Goal: Find specific page/section: Find specific page/section

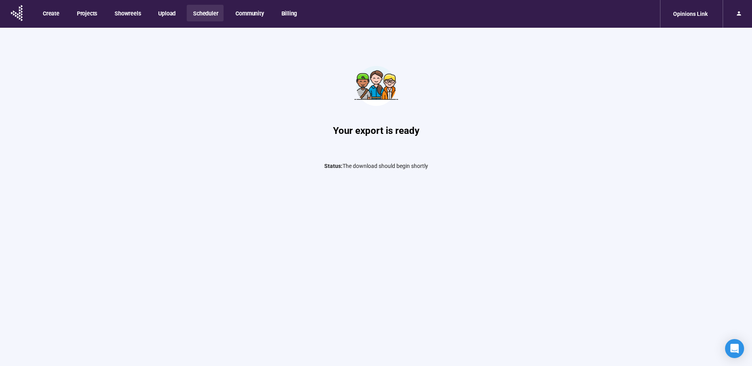
click at [200, 12] on button "Scheduler" at bounding box center [205, 13] width 37 height 17
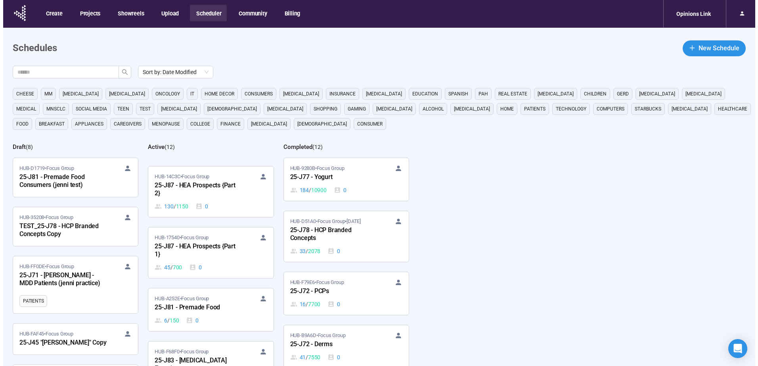
scroll to position [198, 0]
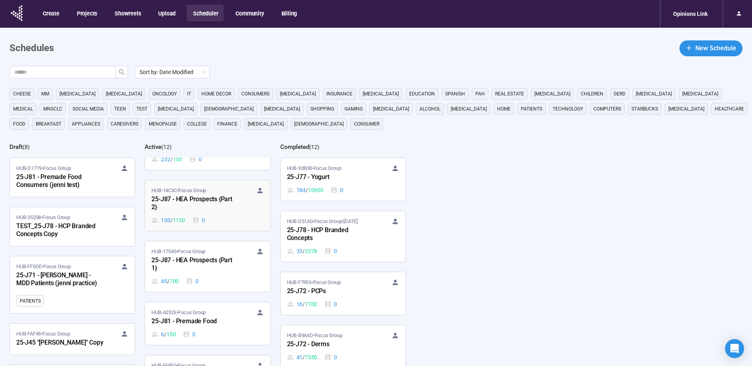
click at [218, 198] on div "25-J87 - HEA Prospects {Part 2}" at bounding box center [194, 204] width 87 height 18
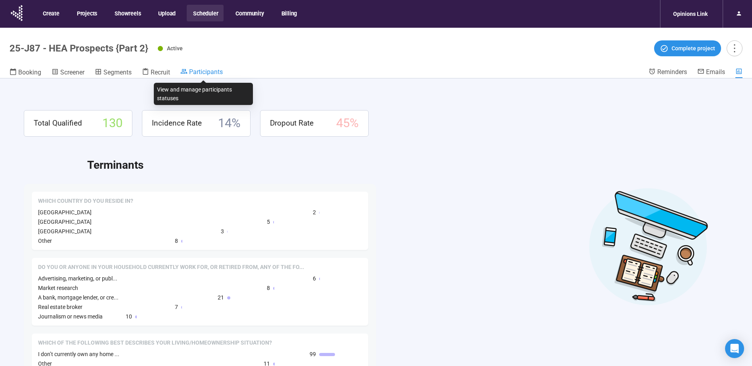
click at [202, 73] on span "Participants" at bounding box center [206, 72] width 34 height 8
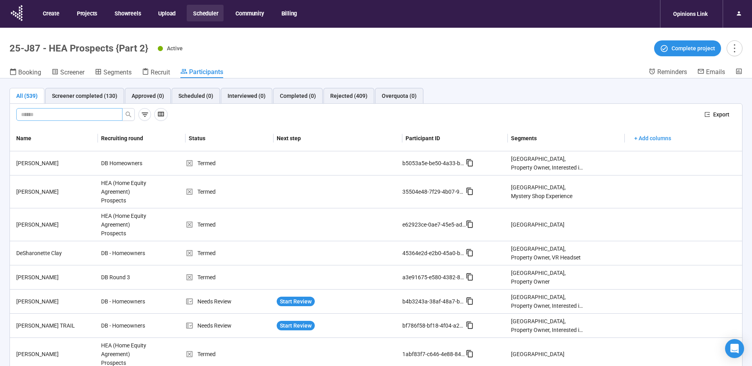
click at [54, 113] on input "text" at bounding box center [66, 114] width 90 height 9
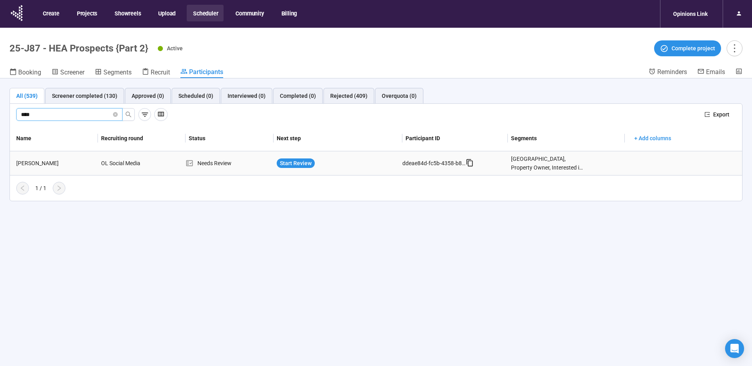
click at [32, 160] on div "Ahsan Khan" at bounding box center [55, 163] width 85 height 9
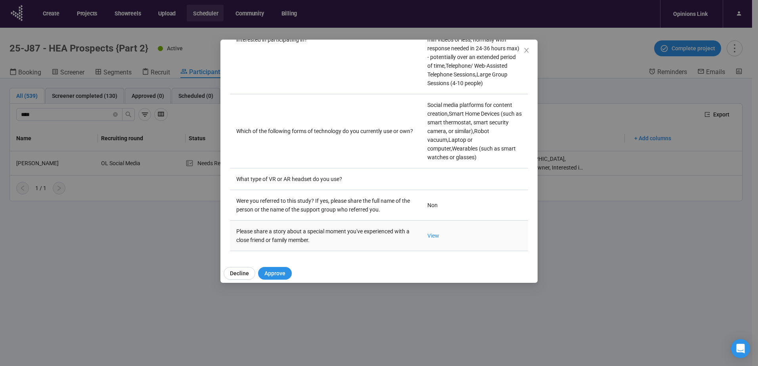
scroll to position [2550, 0]
click at [427, 233] on link "View" at bounding box center [433, 236] width 12 height 6
click at [529, 50] on icon "close" at bounding box center [526, 50] width 6 height 6
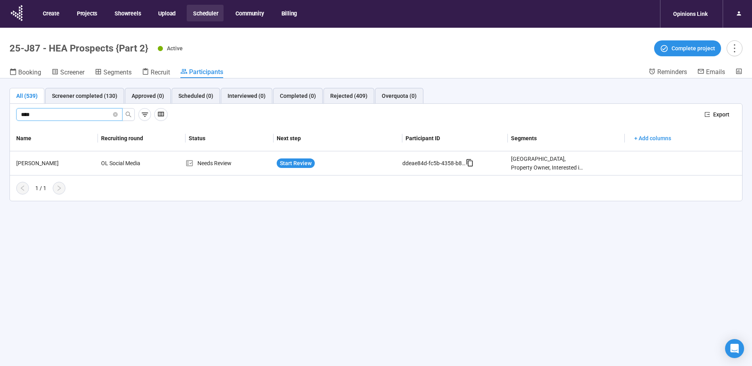
drag, startPoint x: 10, startPoint y: 110, endPoint x: 3, endPoint y: 109, distance: 6.8
click at [3, 109] on div "All (539) Screener completed (130) Approved (0) Scheduled (0) Interviewed (0) C…" at bounding box center [376, 144] width 752 height 132
type input "****"
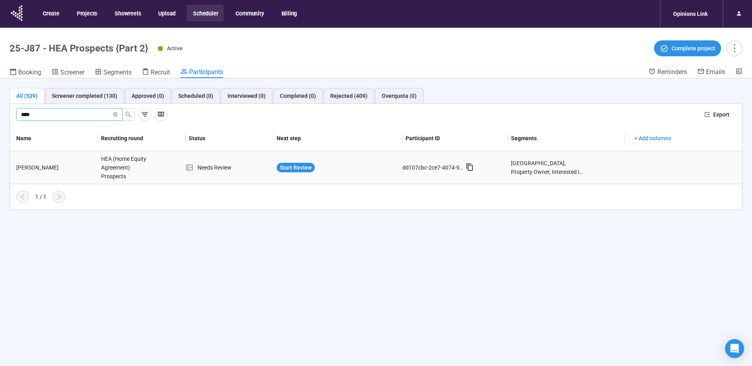
click at [43, 166] on div "Gail Lewis" at bounding box center [55, 167] width 85 height 9
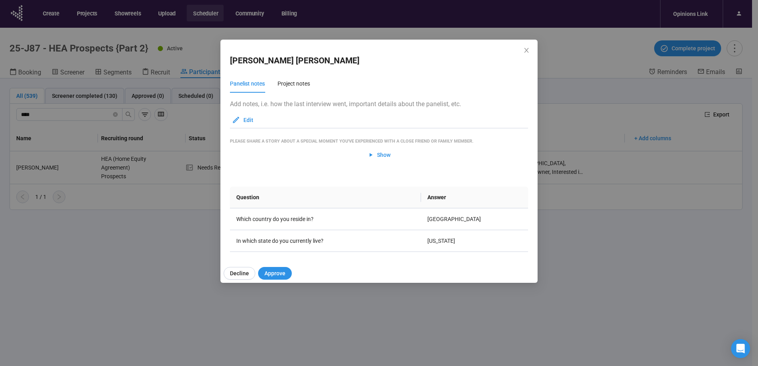
scroll to position [2524, 0]
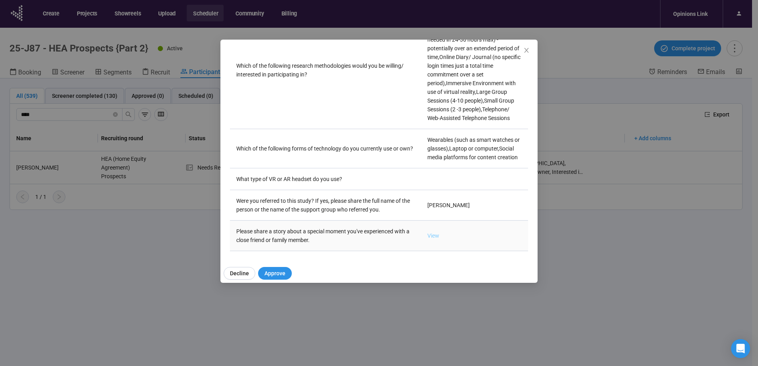
click at [427, 233] on link "View" at bounding box center [433, 236] width 12 height 6
drag, startPoint x: 351, startPoint y: 141, endPoint x: 495, endPoint y: 138, distance: 143.9
click at [495, 129] on td "Quick-turn Video Surveys (5 min videos or less, normally with response needed i…" at bounding box center [474, 70] width 107 height 118
drag, startPoint x: 398, startPoint y: 150, endPoint x: 477, endPoint y: 150, distance: 79.6
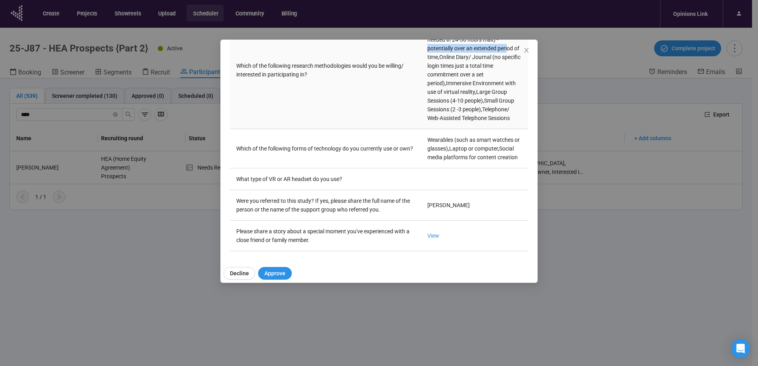
click at [477, 129] on td "Quick-turn Video Surveys (5 min videos or less, normally with response needed i…" at bounding box center [474, 70] width 107 height 118
drag, startPoint x: 374, startPoint y: 166, endPoint x: 425, endPoint y: 166, distance: 50.7
click at [425, 129] on td "Quick-turn Video Surveys (5 min videos or less, normally with response needed i…" at bounding box center [474, 70] width 107 height 118
drag, startPoint x: 333, startPoint y: 178, endPoint x: 345, endPoint y: 178, distance: 12.3
click at [421, 129] on td "Quick-turn Video Surveys (5 min videos or less, normally with response needed i…" at bounding box center [474, 70] width 107 height 118
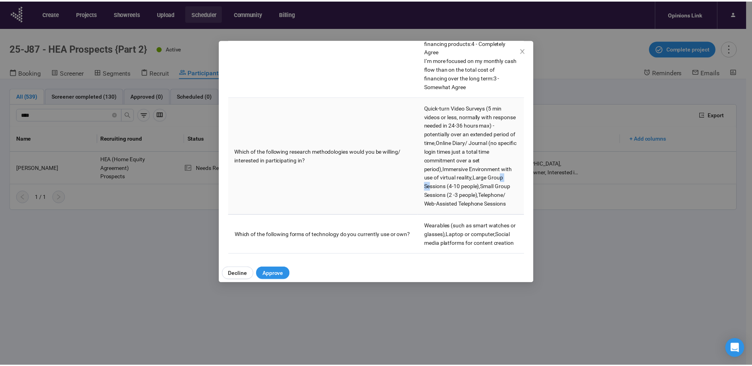
scroll to position [2088, 0]
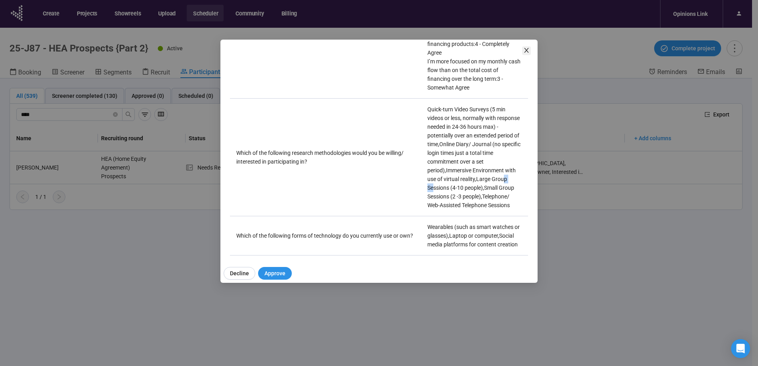
click at [525, 52] on icon "close" at bounding box center [526, 50] width 6 height 6
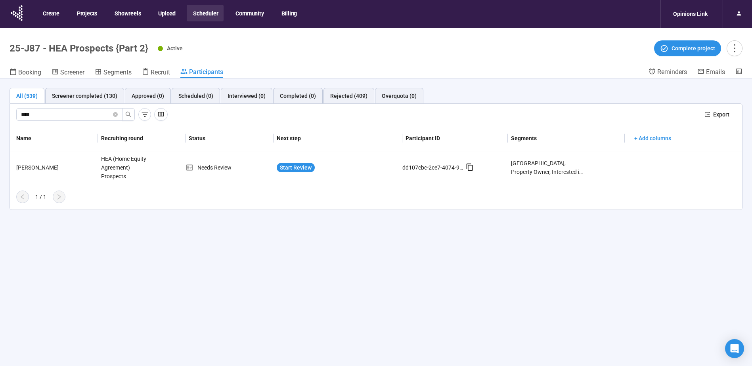
click at [210, 14] on button "Scheduler" at bounding box center [205, 13] width 37 height 17
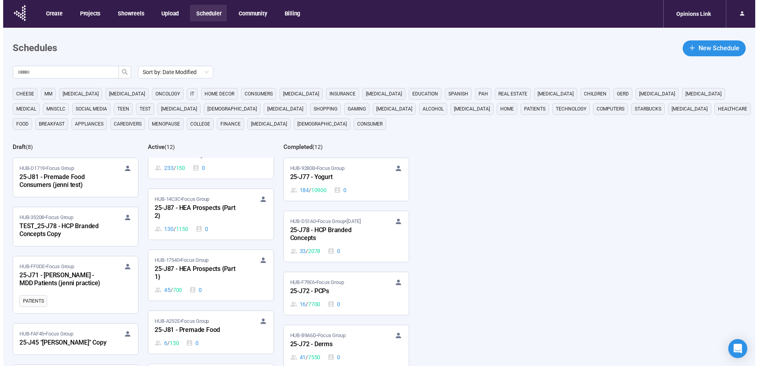
scroll to position [238, 0]
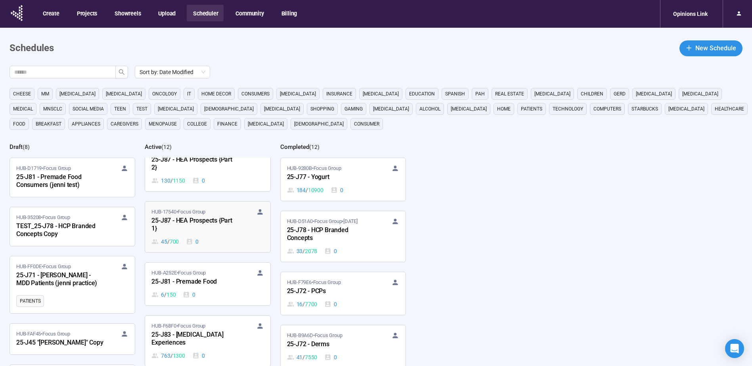
click at [214, 218] on div "25-J87 - HEA Prospects {Part 1}" at bounding box center [194, 225] width 87 height 18
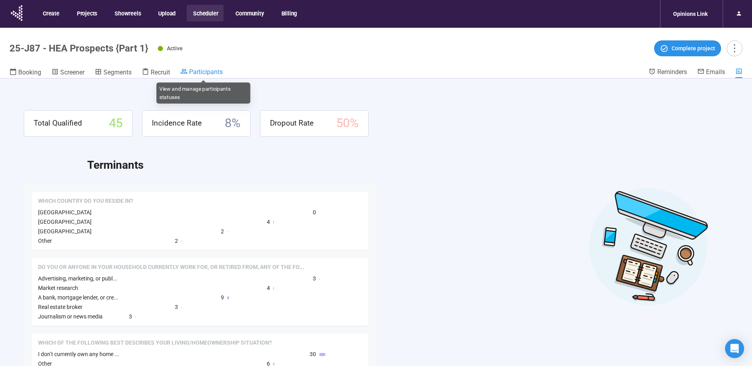
click at [206, 68] on div "Participants" at bounding box center [201, 72] width 42 height 8
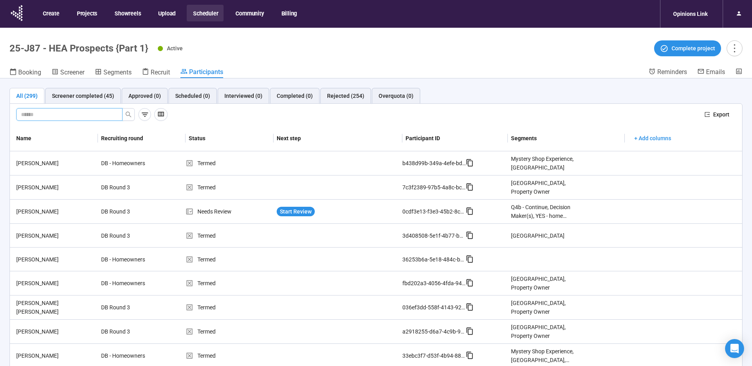
click at [54, 113] on input "text" at bounding box center [66, 114] width 90 height 9
type input "*****"
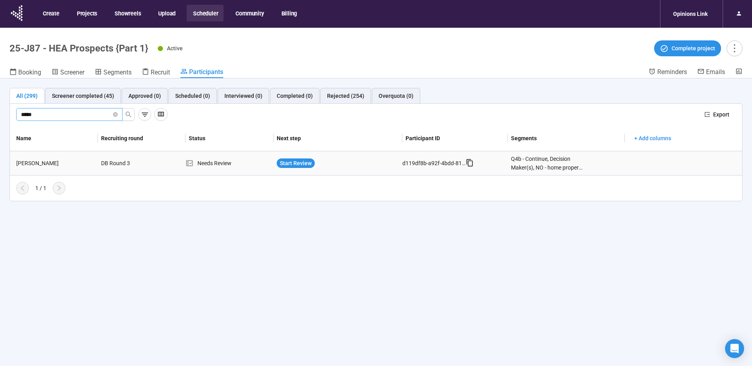
click at [34, 158] on td "Hania Rouhani" at bounding box center [54, 163] width 88 height 24
click at [31, 165] on div "Hania Rouhani" at bounding box center [55, 163] width 85 height 9
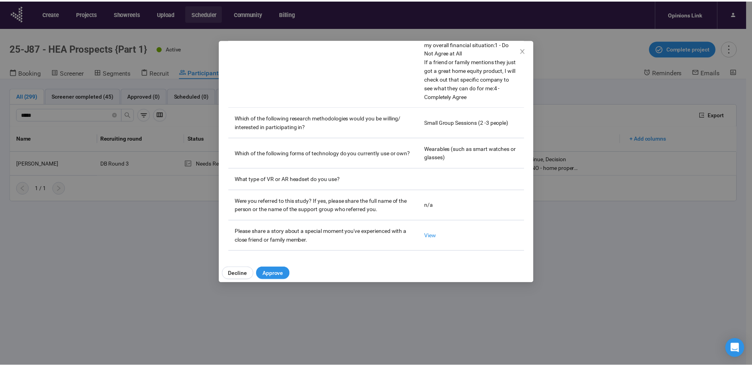
scroll to position [2533, 0]
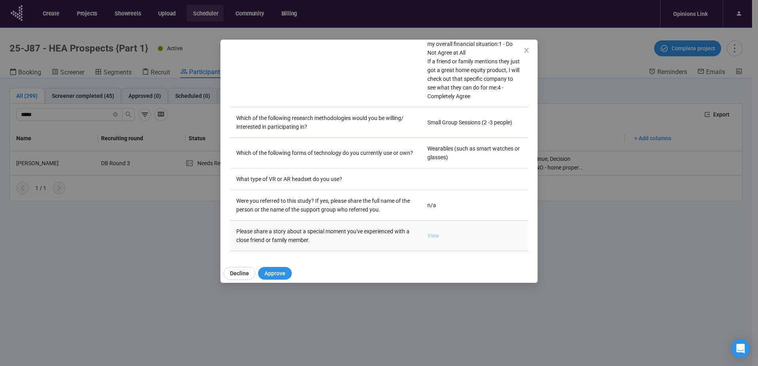
click at [427, 233] on link "View" at bounding box center [433, 236] width 12 height 6
click at [528, 50] on icon "close" at bounding box center [526, 50] width 6 height 6
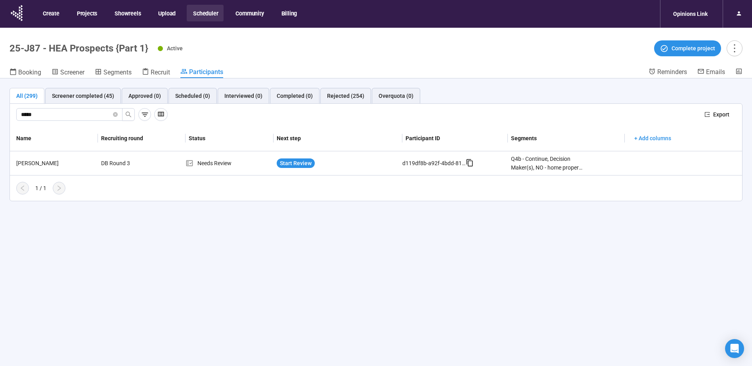
click at [36, 240] on div "All (299) Screener completed (45) Approved (0) Scheduled (0) Interviewed (0) Co…" at bounding box center [376, 235] width 752 height 315
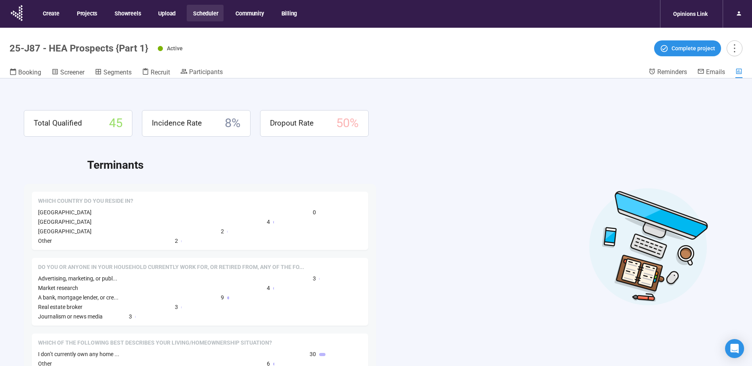
click at [218, 12] on button "Scheduler" at bounding box center [205, 13] width 37 height 17
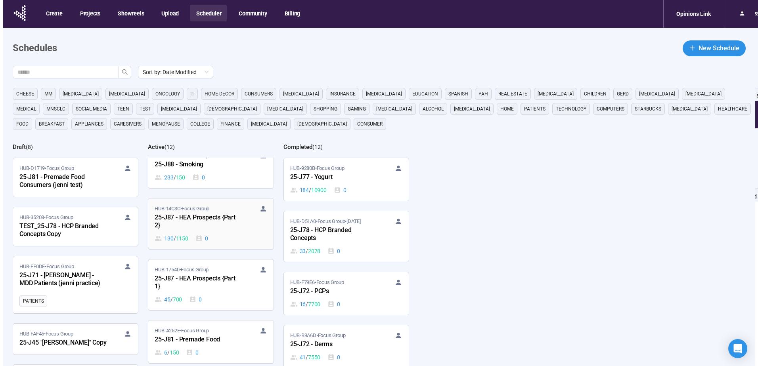
scroll to position [198, 0]
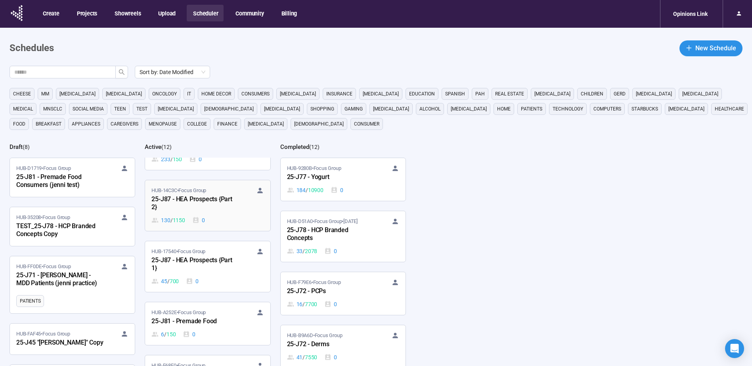
click at [210, 198] on div "25-J87 - HEA Prospects {Part 2}" at bounding box center [194, 204] width 87 height 18
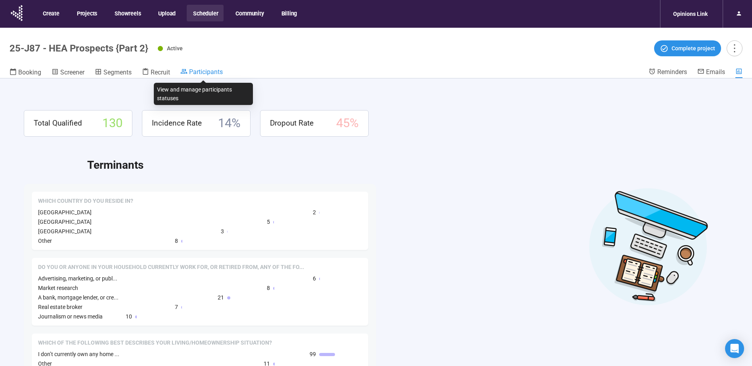
click at [203, 69] on span "Participants" at bounding box center [206, 72] width 34 height 8
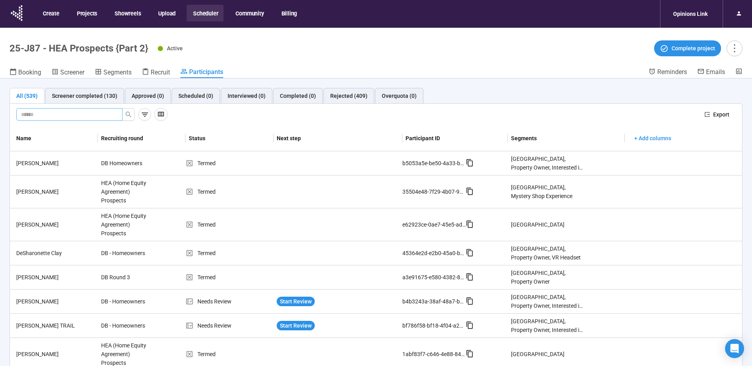
click at [65, 116] on input "text" at bounding box center [66, 114] width 90 height 9
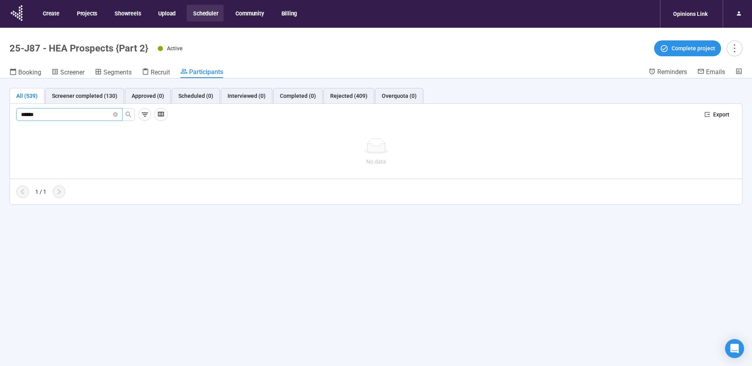
drag, startPoint x: 65, startPoint y: 116, endPoint x: 1, endPoint y: 117, distance: 64.2
click at [1, 117] on div "All (539) Screener completed (130) Approved (0) Scheduled (0) Interviewed (0) C…" at bounding box center [376, 146] width 752 height 136
type input "******"
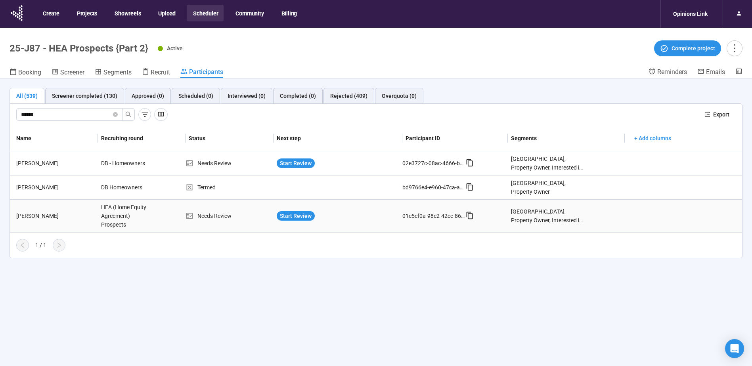
click at [36, 219] on div "Japheth Andrew" at bounding box center [55, 216] width 85 height 9
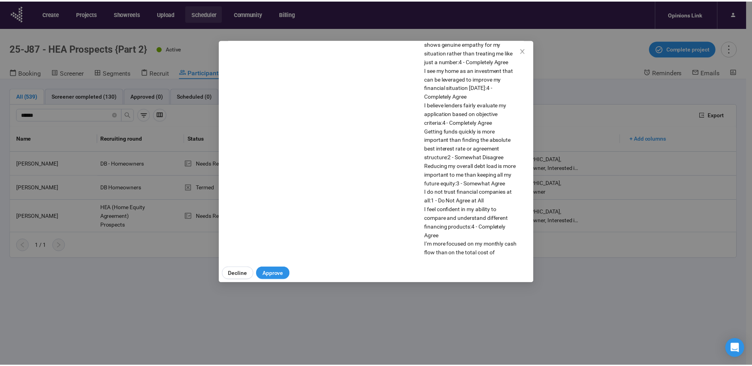
scroll to position [2577, 0]
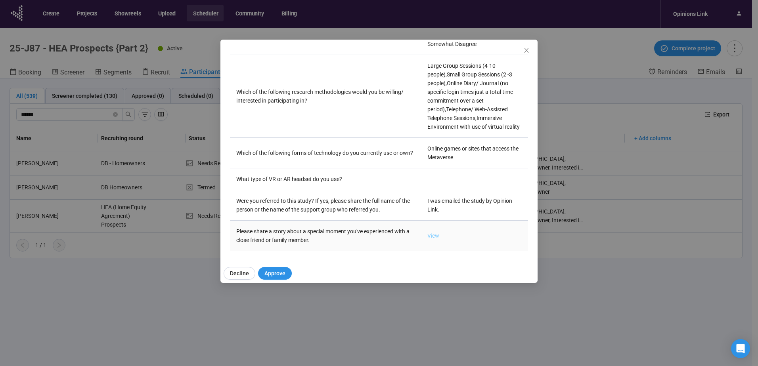
click at [427, 233] on link "View" at bounding box center [433, 236] width 12 height 6
drag, startPoint x: 526, startPoint y: 51, endPoint x: 512, endPoint y: 78, distance: 30.5
click at [526, 51] on icon "close" at bounding box center [526, 50] width 4 height 5
